Goal: Task Accomplishment & Management: Complete application form

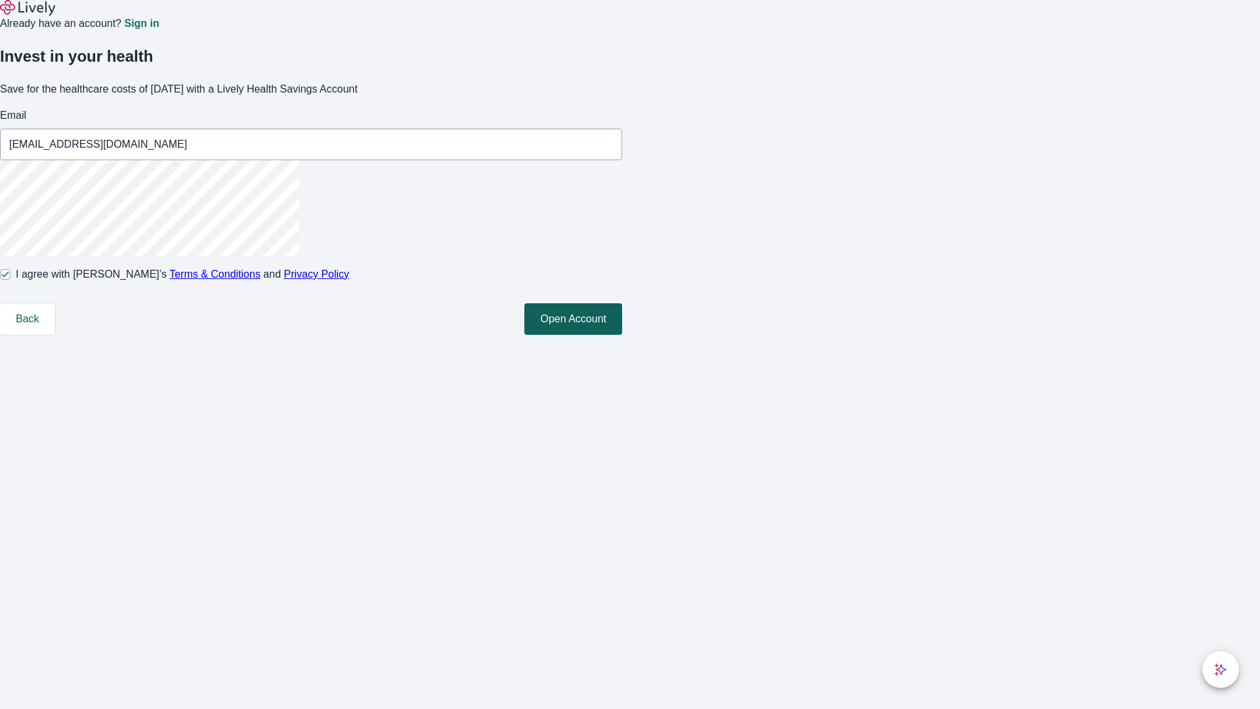
click at [622, 335] on button "Open Account" at bounding box center [573, 319] width 98 height 32
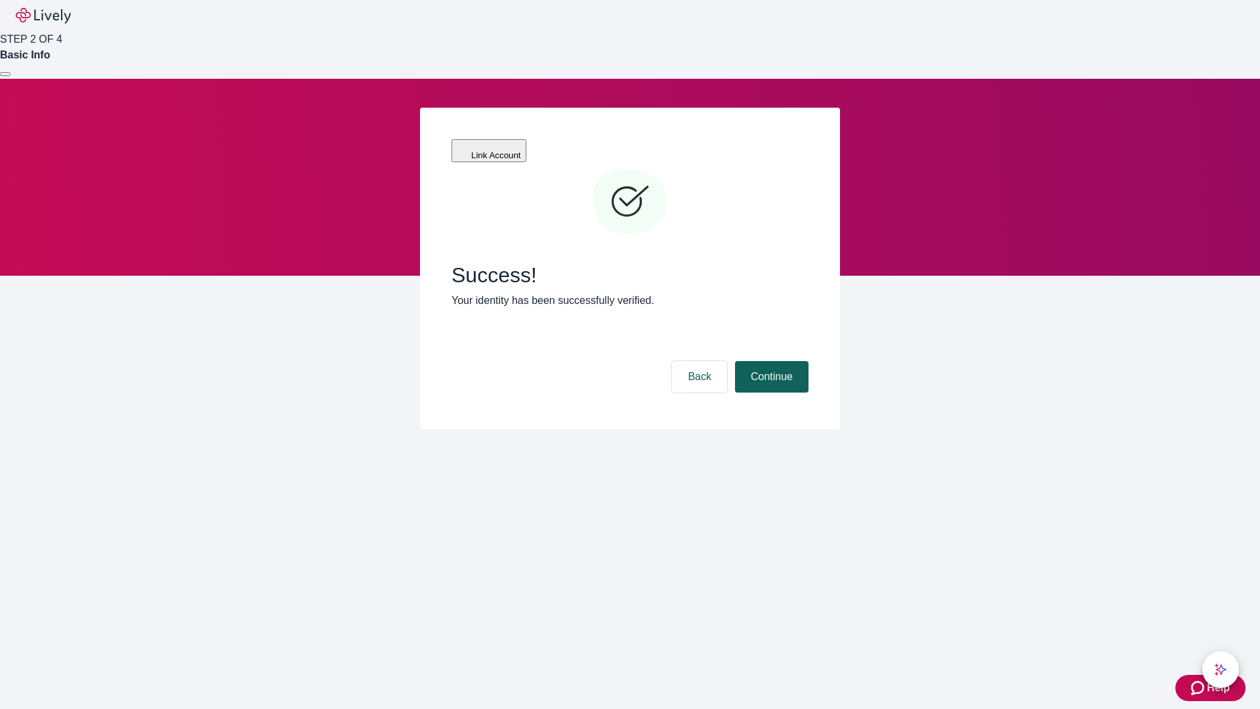
click at [770, 361] on button "Continue" at bounding box center [772, 377] width 74 height 32
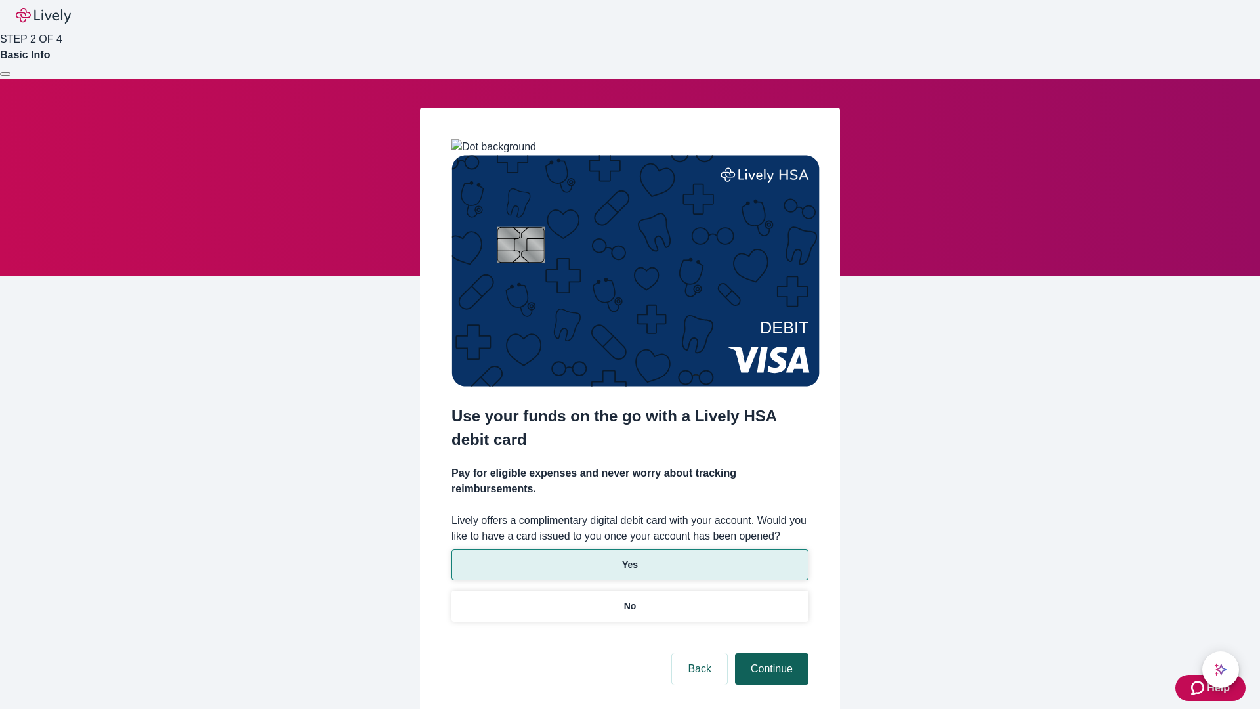
click at [629, 599] on p "No" at bounding box center [630, 606] width 12 height 14
click at [770, 653] on button "Continue" at bounding box center [772, 669] width 74 height 32
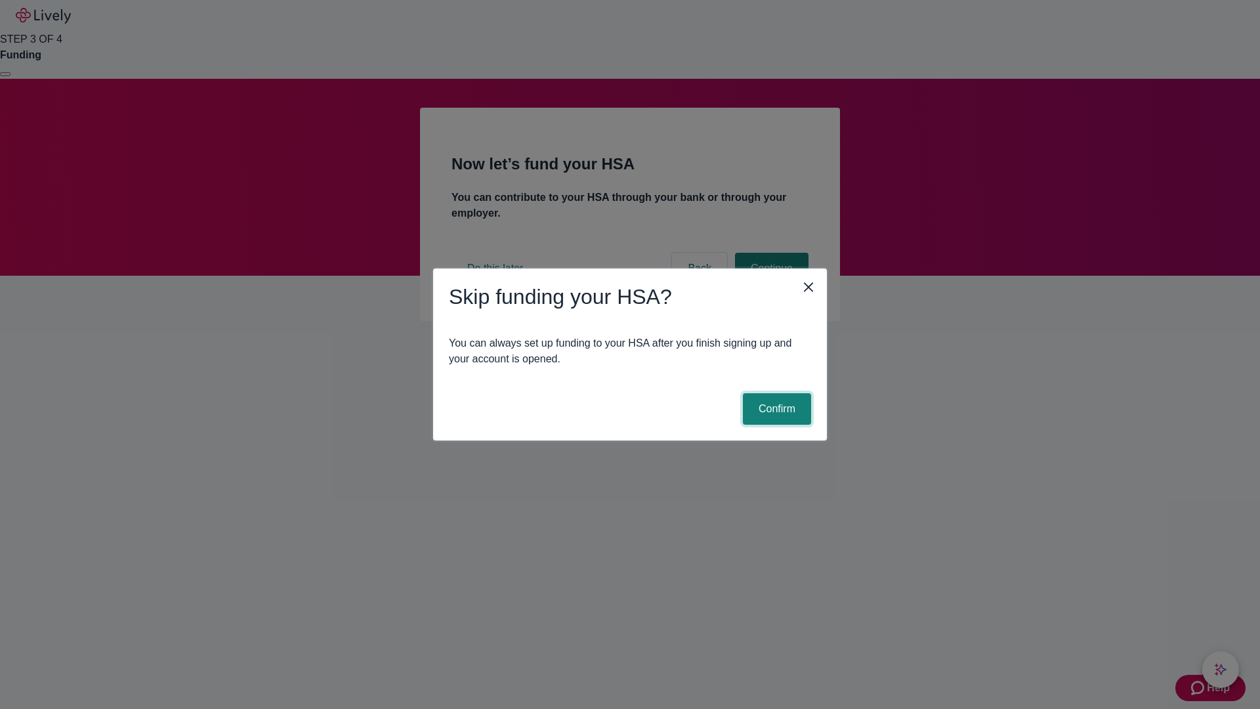
click at [775, 409] on button "Confirm" at bounding box center [777, 409] width 68 height 32
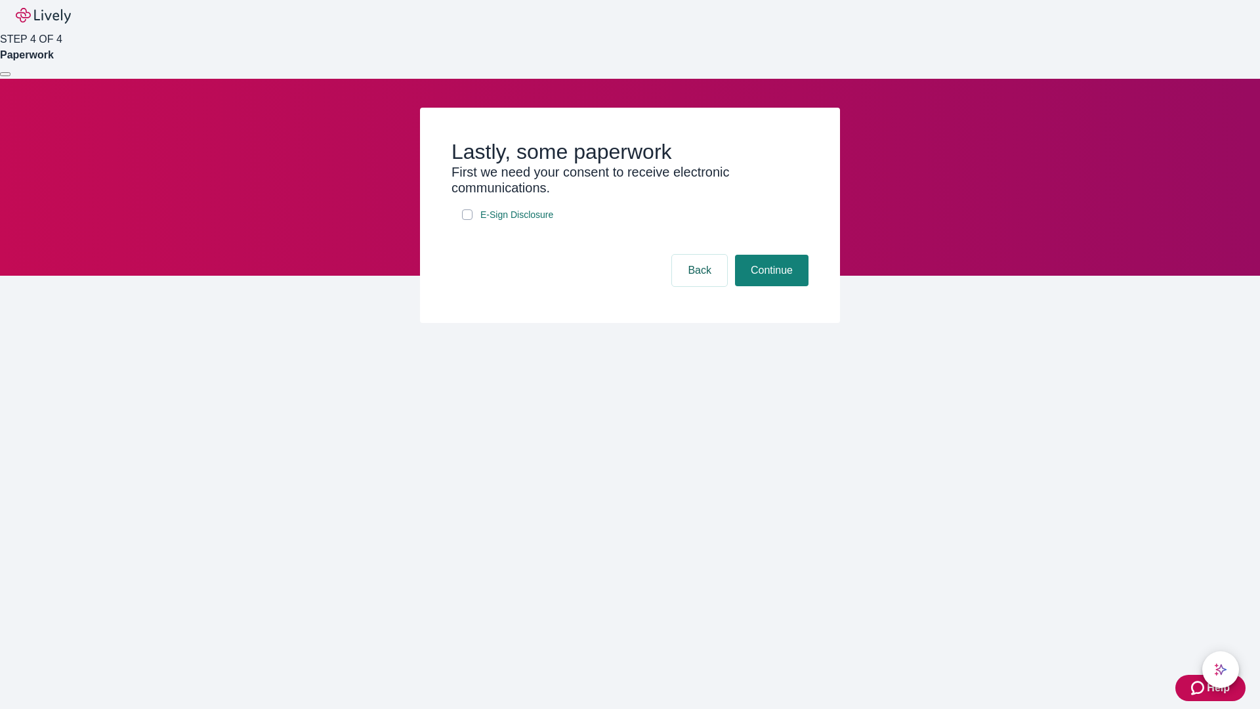
click at [467, 220] on input "E-Sign Disclosure" at bounding box center [467, 214] width 11 height 11
checkbox input "true"
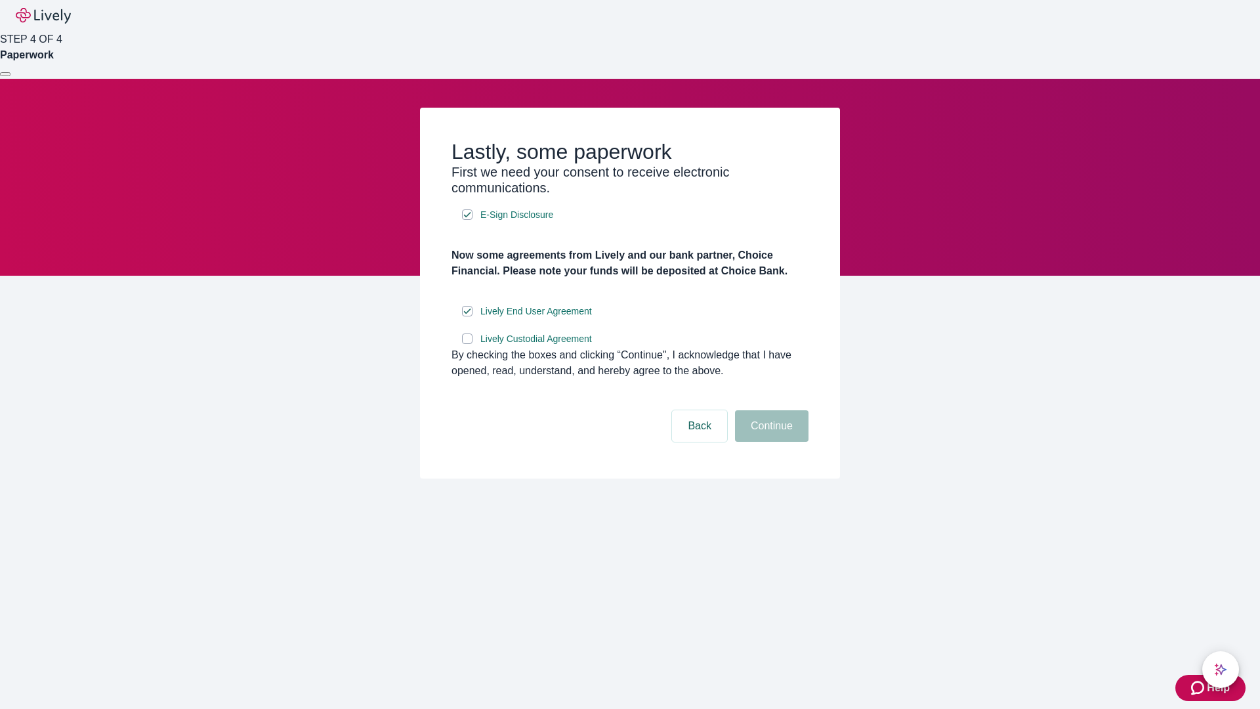
click at [467, 344] on input "Lively Custodial Agreement" at bounding box center [467, 338] width 11 height 11
checkbox input "true"
click at [770, 442] on button "Continue" at bounding box center [772, 426] width 74 height 32
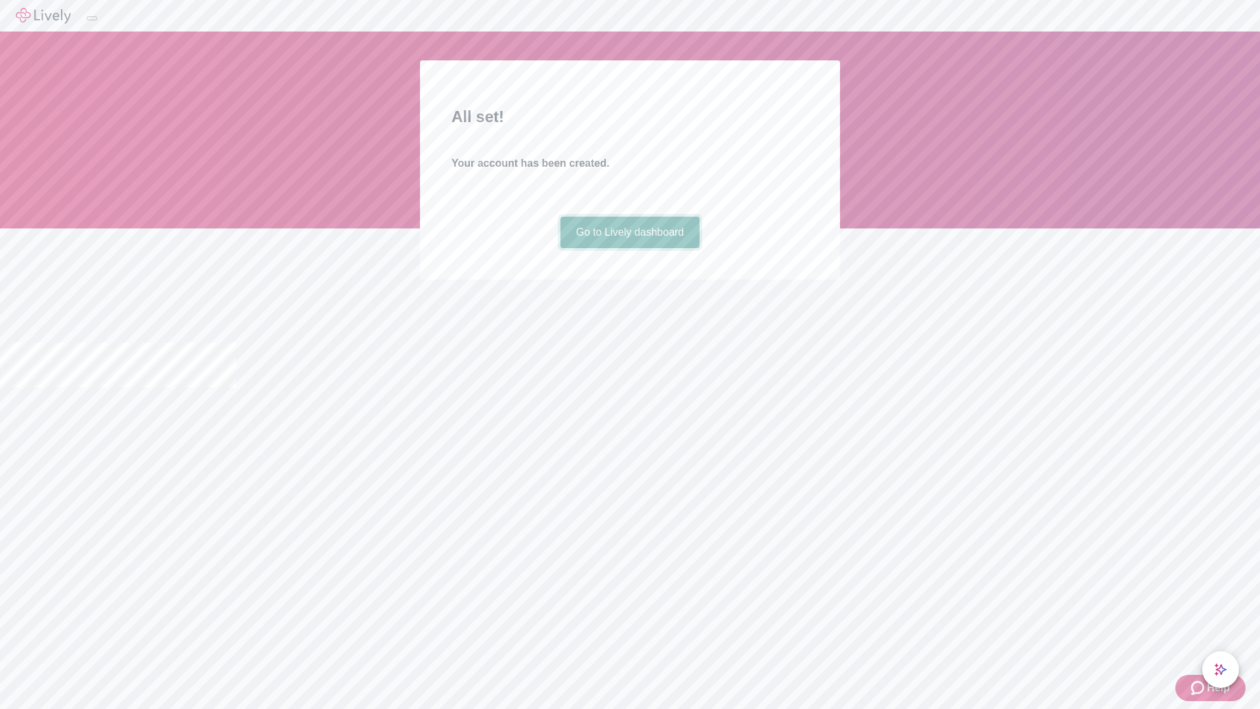
click at [629, 248] on link "Go to Lively dashboard" at bounding box center [630, 233] width 140 height 32
